Goal: Information Seeking & Learning: Check status

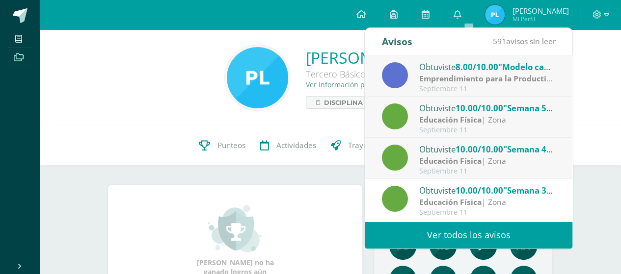
click at [494, 85] on div "Septiembre 11" at bounding box center [487, 89] width 136 height 8
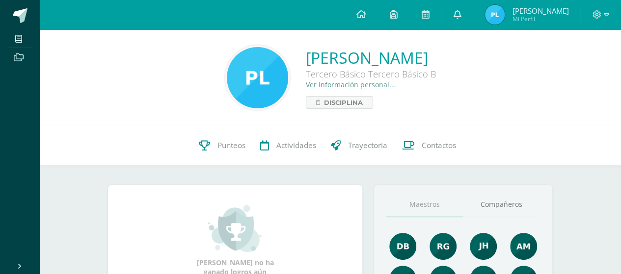
click at [461, 11] on icon at bounding box center [457, 14] width 8 height 9
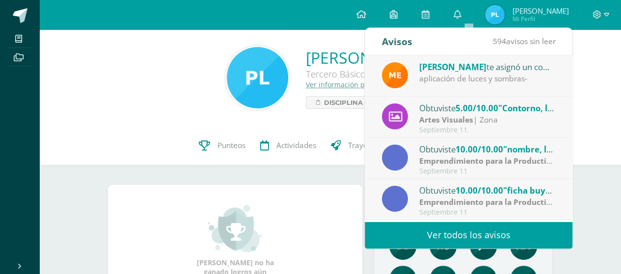
click at [460, 111] on span "5.00/10.00" at bounding box center [476, 108] width 43 height 11
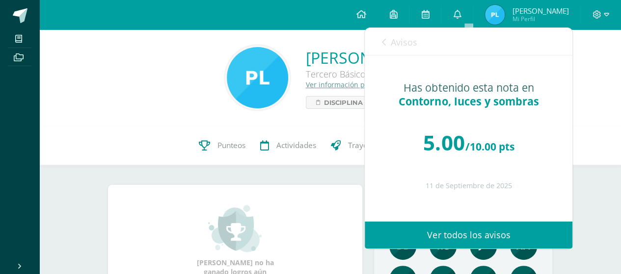
click at [386, 33] on link "Avisos" at bounding box center [399, 42] width 35 height 28
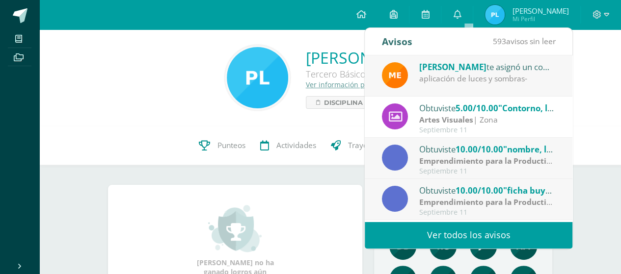
drag, startPoint x: 154, startPoint y: 93, endPoint x: 203, endPoint y: 3, distance: 103.0
click at [152, 93] on div "[PERSON_NAME] Tercero Básico Tercero Básico B Ver información personal... Disci…" at bounding box center [330, 77] width 566 height 65
